Goal: Navigation & Orientation: Find specific page/section

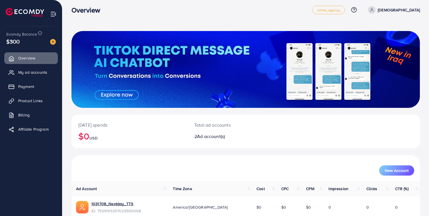
scroll to position [53, 0]
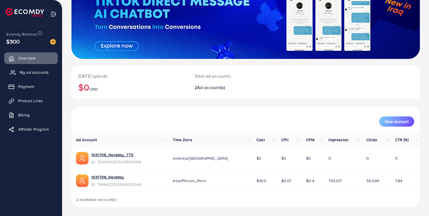
click at [33, 72] on span "My ad accounts" at bounding box center [34, 72] width 29 height 6
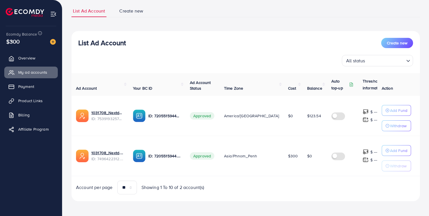
scroll to position [0, 1]
click at [31, 55] on link "Overview" at bounding box center [31, 57] width 54 height 11
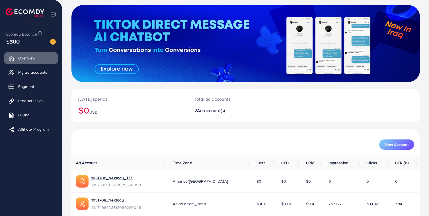
scroll to position [53, 0]
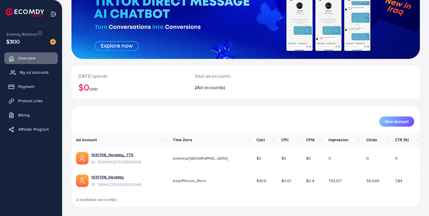
click at [30, 71] on span "My ad accounts" at bounding box center [34, 72] width 29 height 6
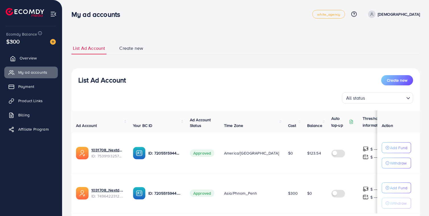
click at [30, 62] on link "Overview" at bounding box center [31, 57] width 54 height 11
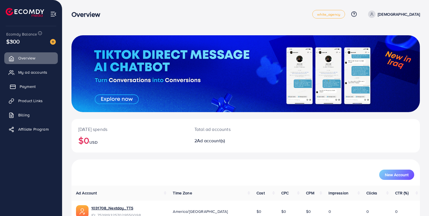
click at [33, 84] on span "Payment" at bounding box center [28, 87] width 16 height 6
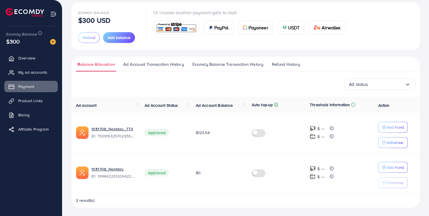
scroll to position [33, 0]
click at [18, 54] on link "Overview" at bounding box center [31, 57] width 54 height 11
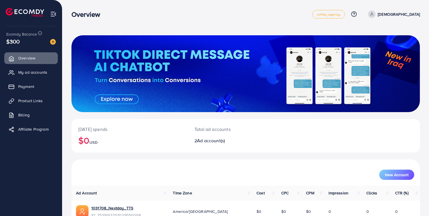
scroll to position [53, 0]
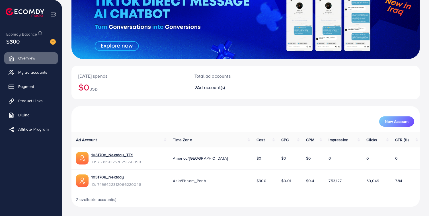
click at [328, 180] on span "753,127" at bounding box center [334, 181] width 13 height 6
click at [329, 197] on div "2 available account(s)" at bounding box center [245, 199] width 348 height 15
click at [202, 156] on span "America/[GEOGRAPHIC_DATA]" at bounding box center [200, 158] width 55 height 6
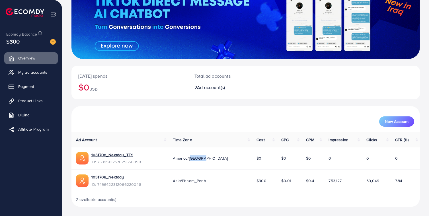
click at [202, 156] on span "America/[GEOGRAPHIC_DATA]" at bounding box center [200, 158] width 55 height 6
click at [195, 158] on span "America/[GEOGRAPHIC_DATA]" at bounding box center [200, 158] width 55 height 6
